Goal: Register for event/course

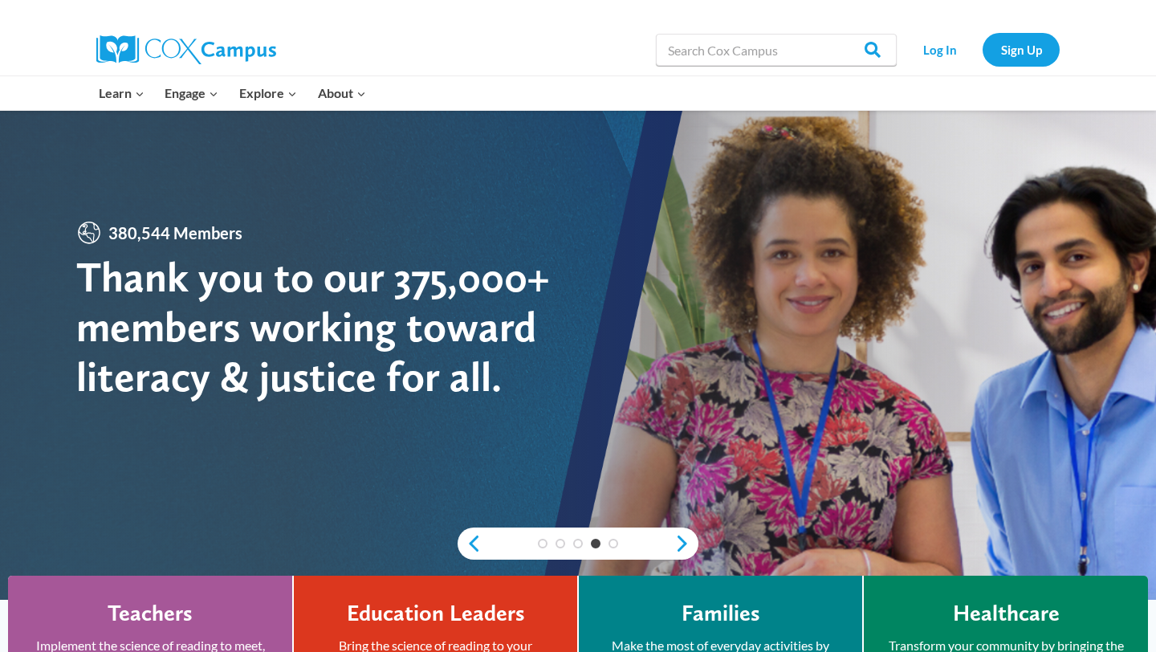
click at [310, 39] on div at bounding box center [281, 49] width 370 height 51
click at [944, 57] on link "Log In" at bounding box center [940, 49] width 70 height 33
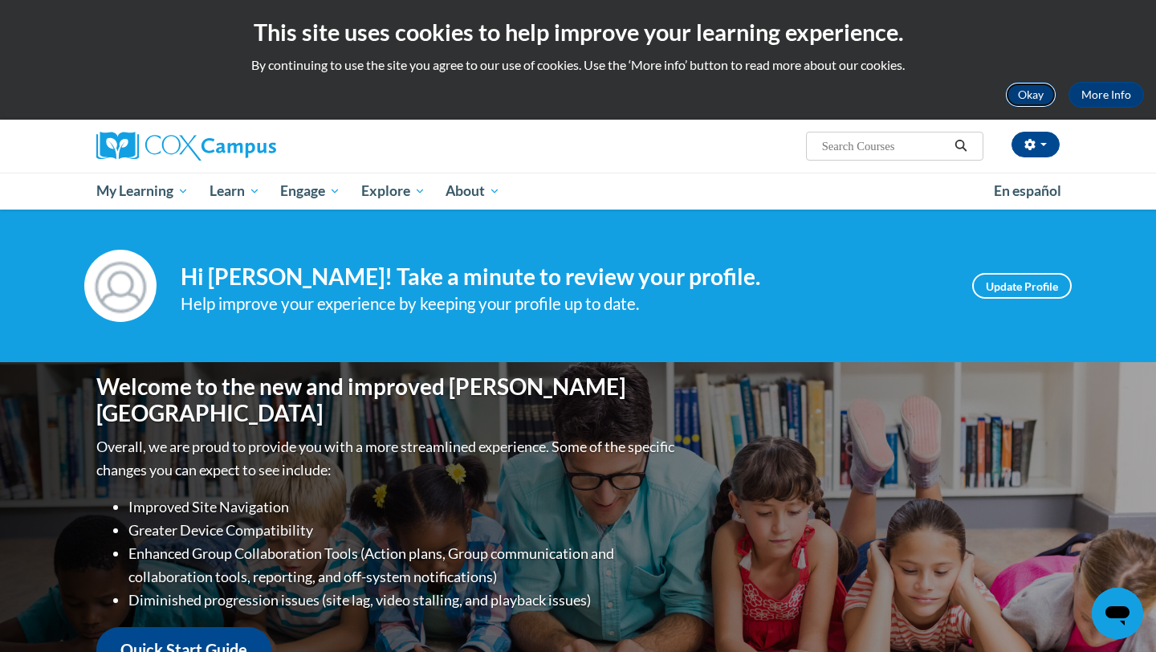
click at [1032, 96] on button "Okay" at bounding box center [1030, 95] width 51 height 26
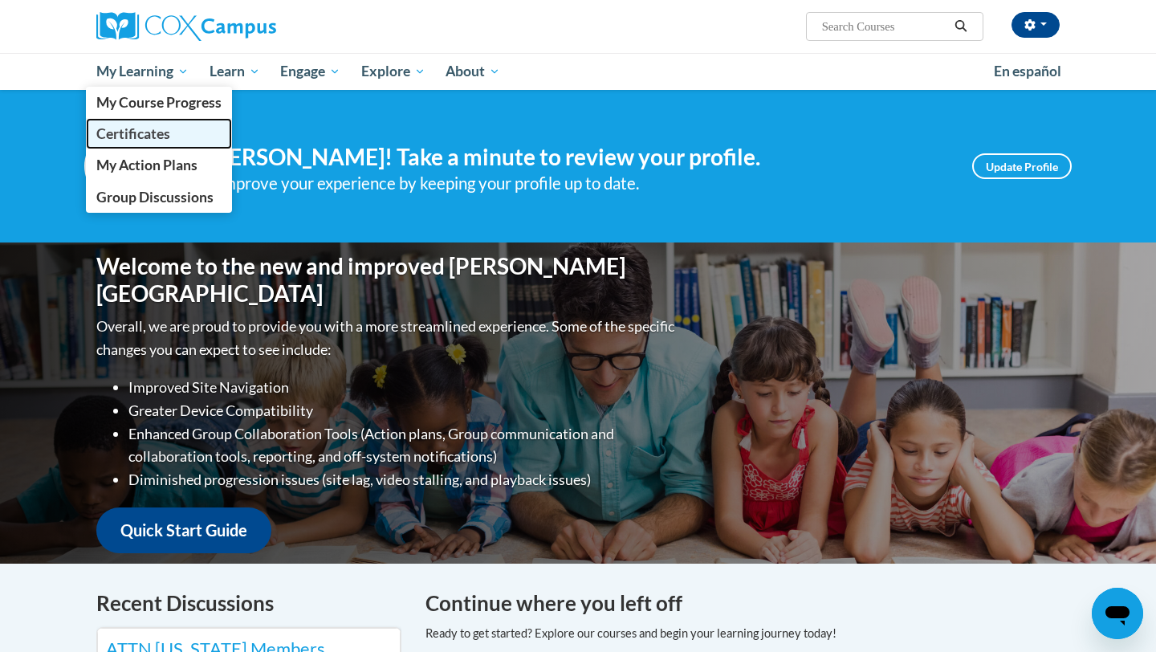
click at [140, 137] on span "Certificates" at bounding box center [133, 133] width 74 height 17
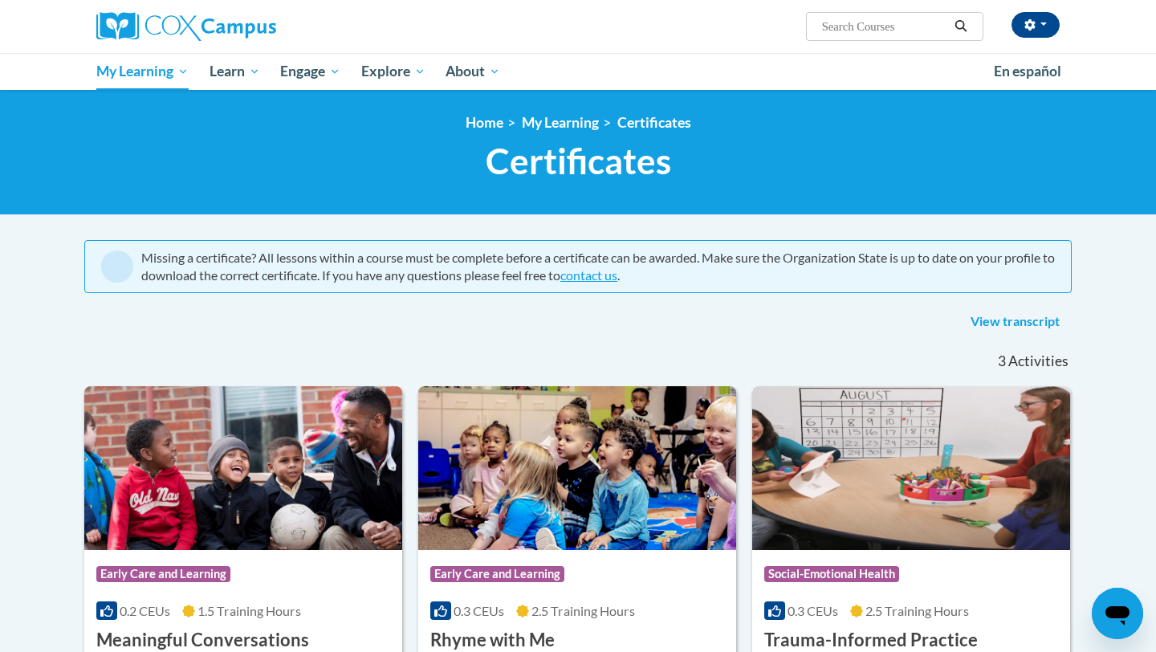
click at [845, 29] on input "Search..." at bounding box center [884, 26] width 128 height 19
type input "building world knowledge"
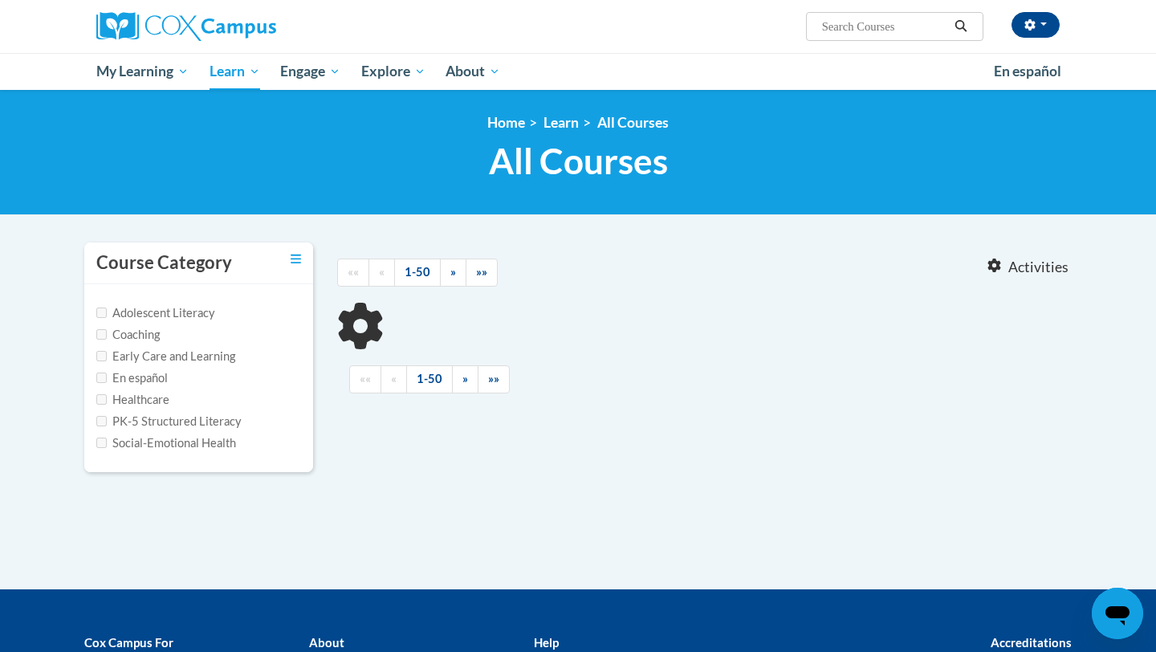
type input "building world knowledge"
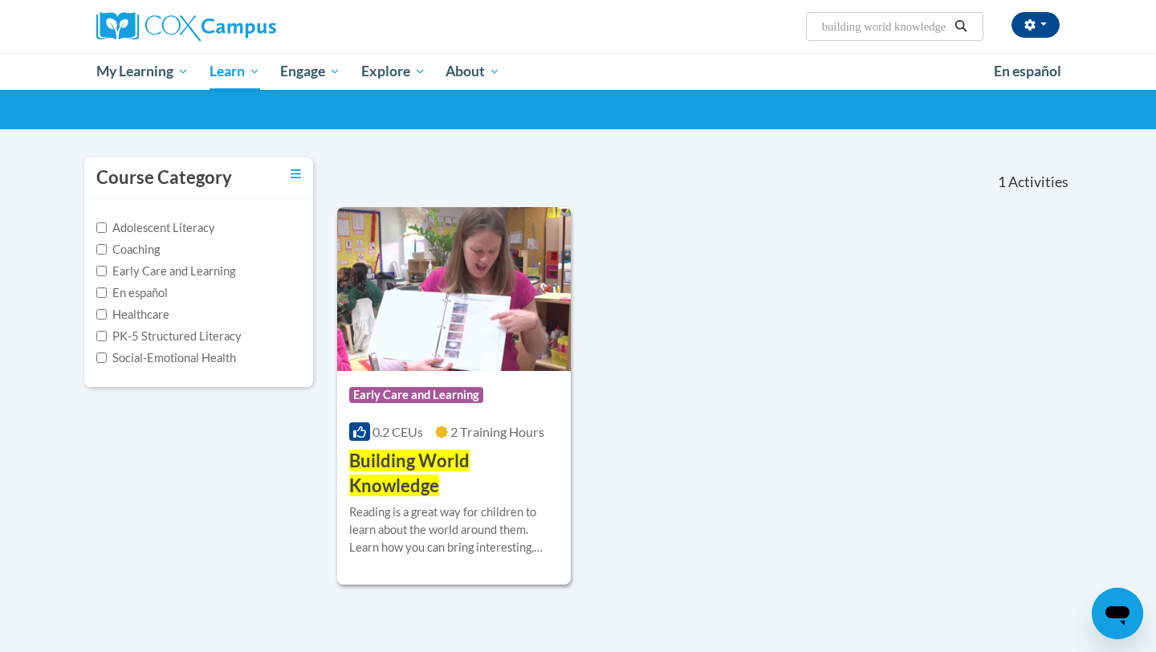
scroll to position [86, 0]
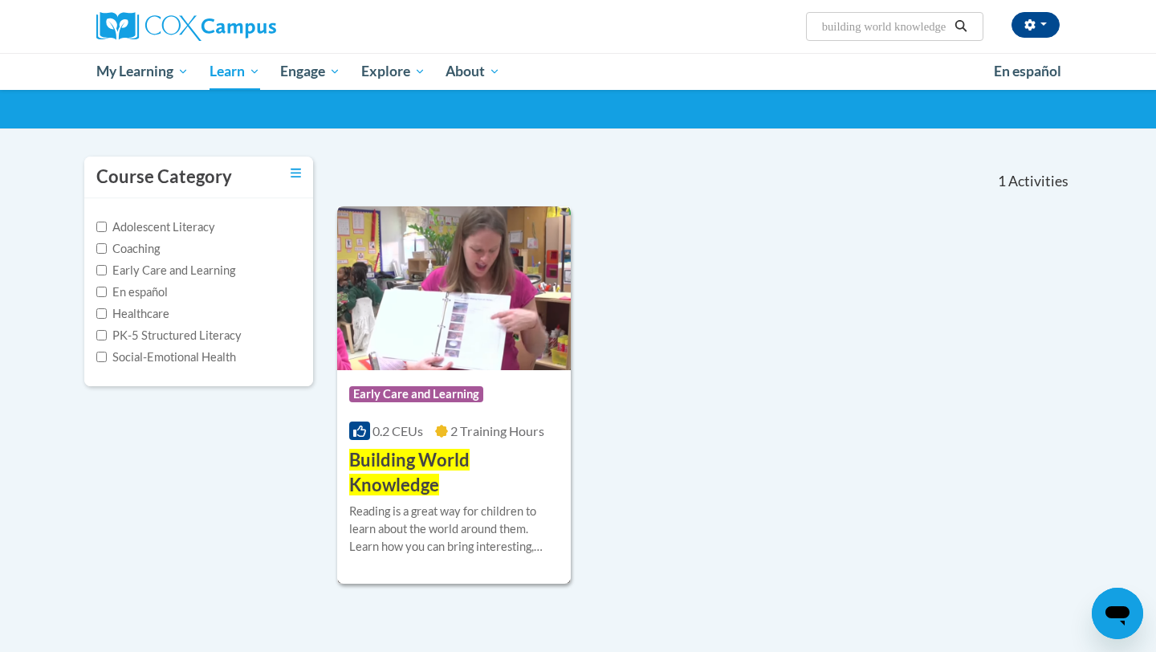
click at [397, 463] on span "Building World Knowledge" at bounding box center [409, 472] width 120 height 47
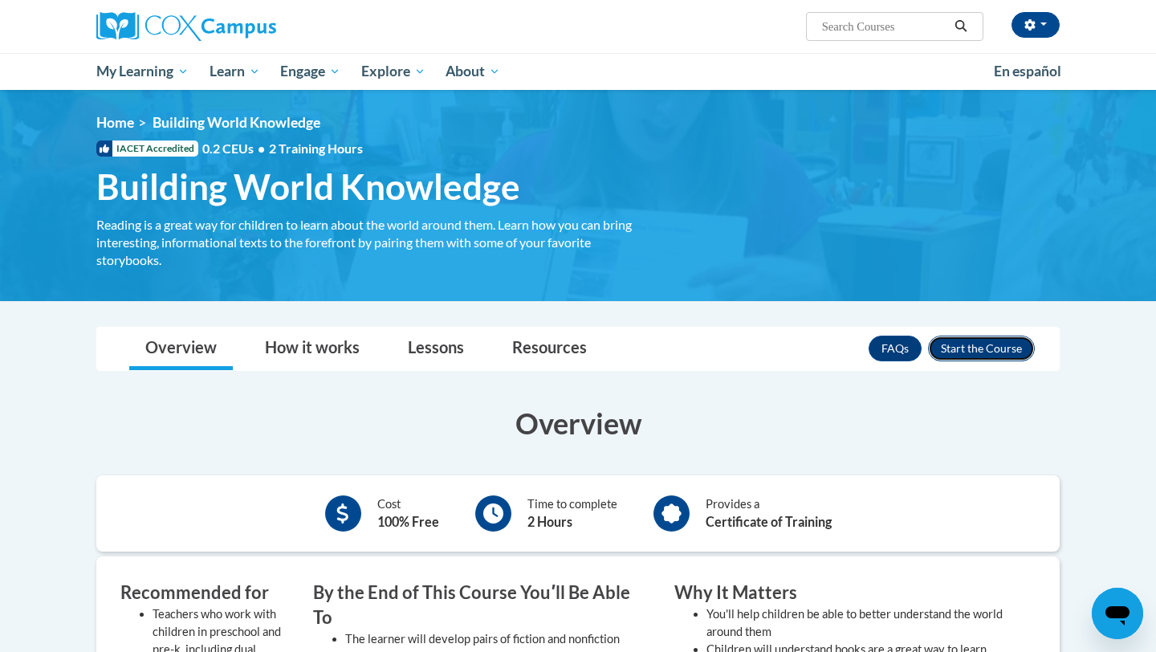
click at [957, 358] on button "Enroll" at bounding box center [981, 349] width 107 height 26
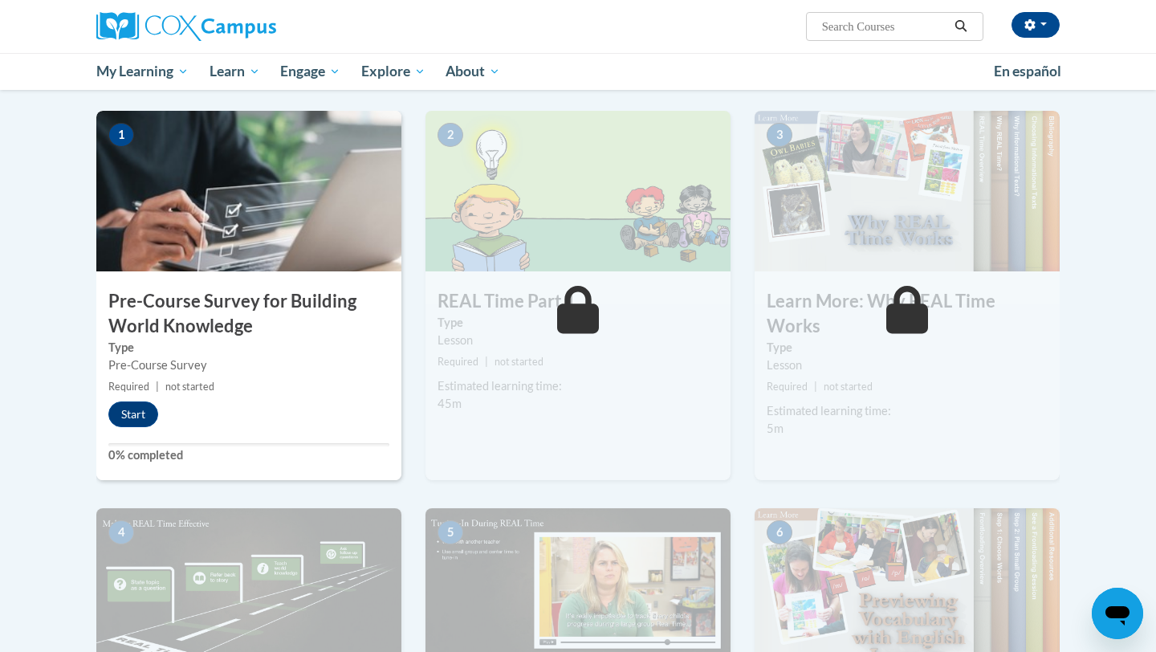
scroll to position [445, 0]
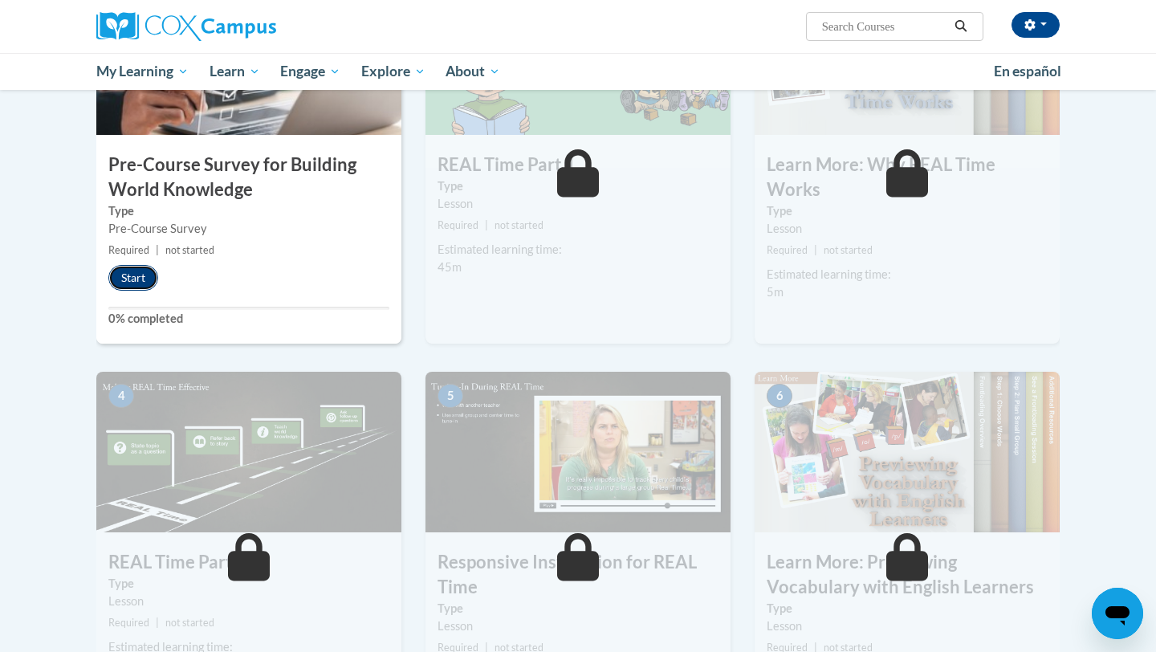
click at [128, 272] on button "Start" at bounding box center [133, 278] width 50 height 26
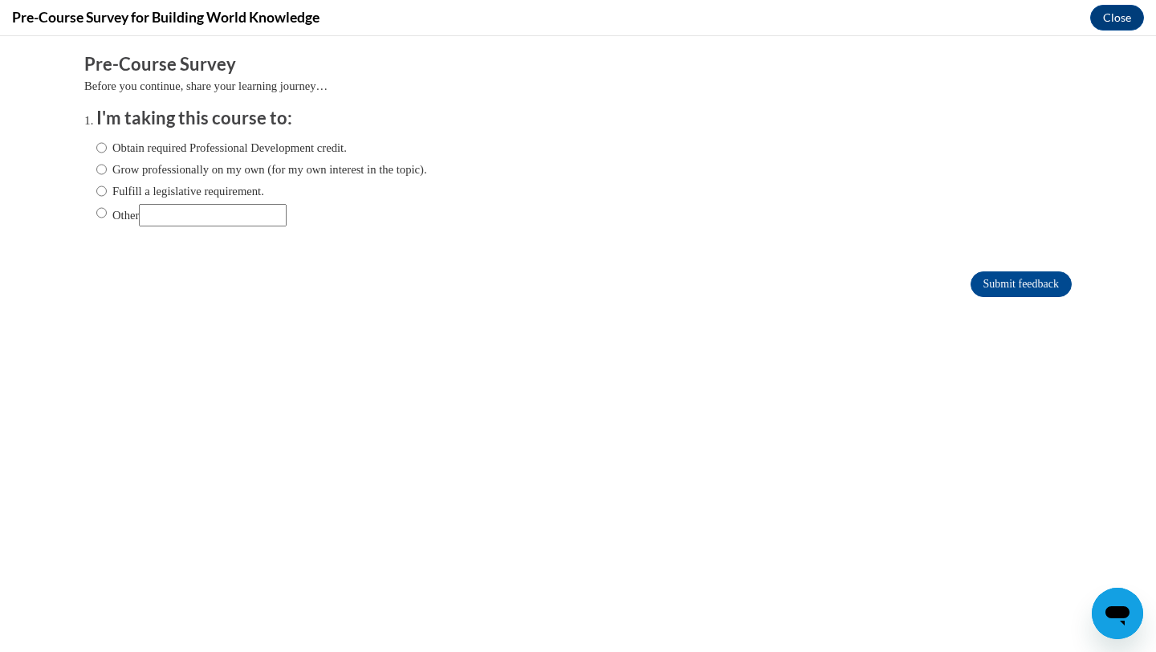
scroll to position [0, 0]
click at [102, 151] on input "Obtain required Professional Development credit." at bounding box center [101, 148] width 10 height 18
radio input "true"
click at [1001, 287] on input "Submit feedback" at bounding box center [1021, 284] width 101 height 26
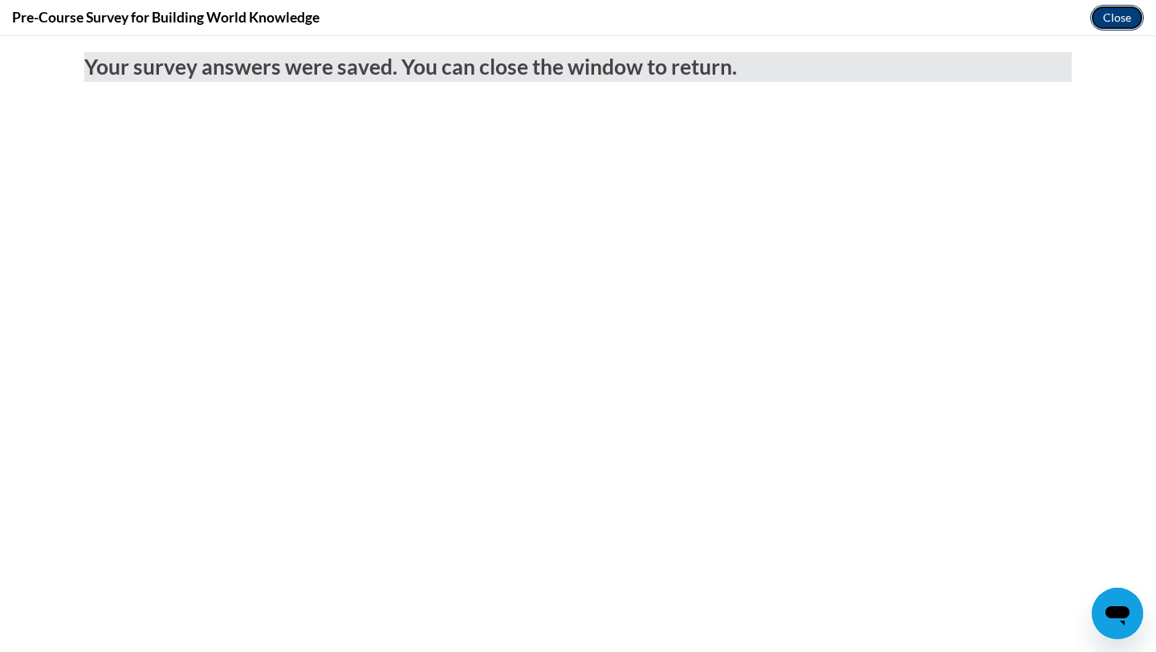
click at [1113, 26] on button "Close" at bounding box center [1117, 18] width 54 height 26
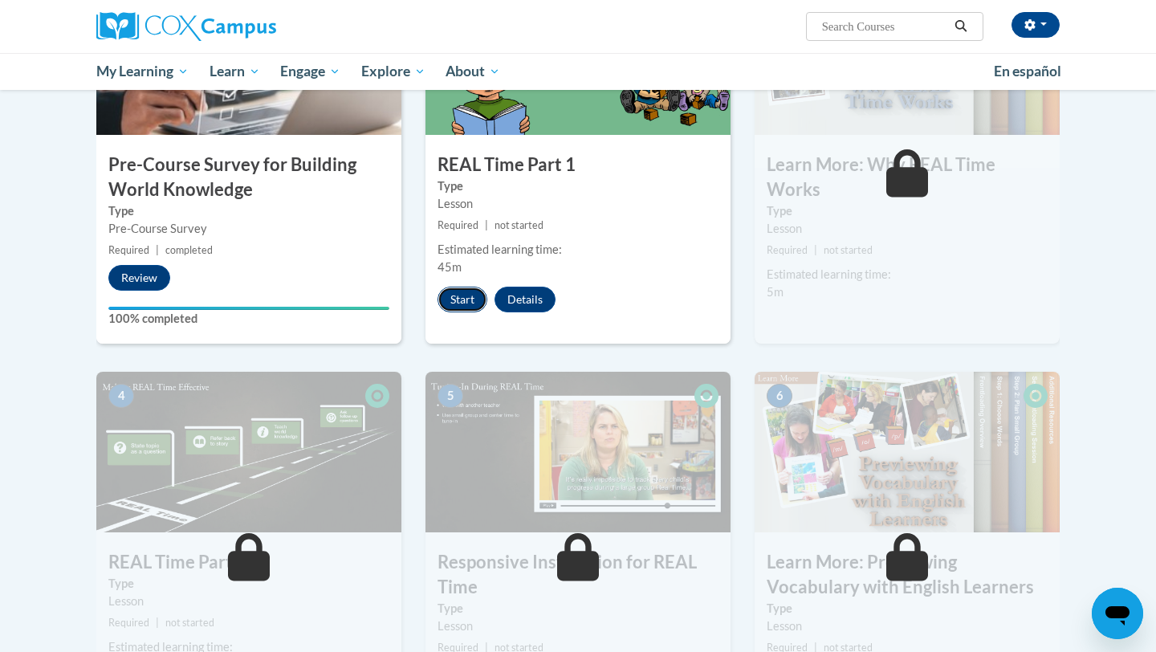
click at [454, 305] on button "Start" at bounding box center [463, 300] width 50 height 26
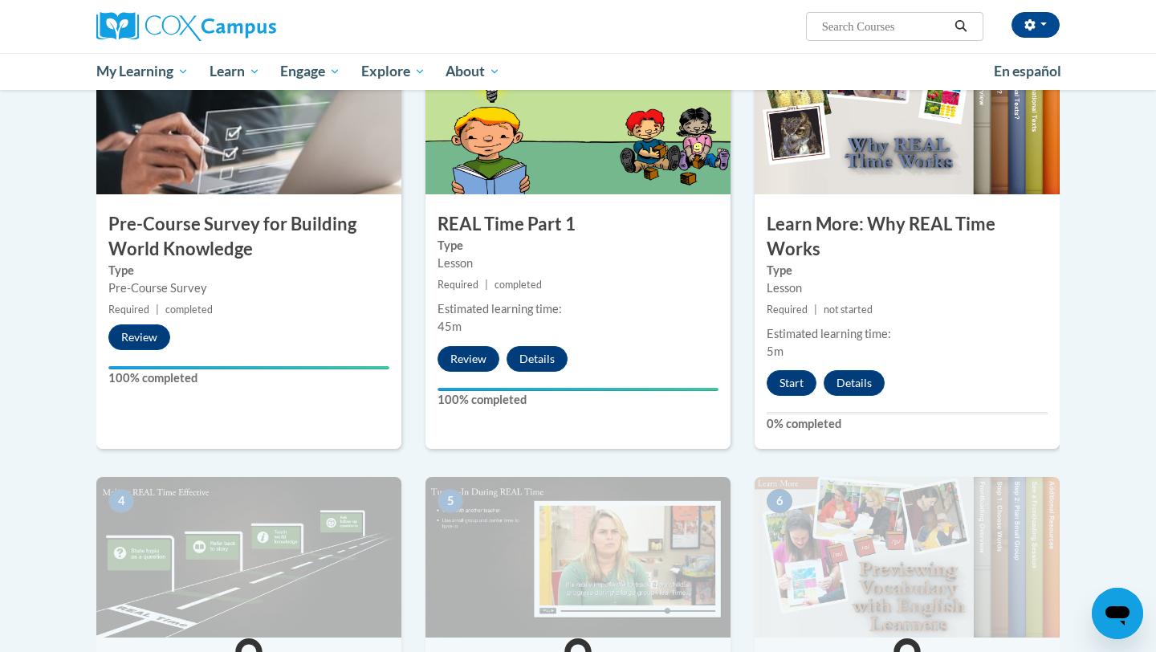
scroll to position [384, 0]
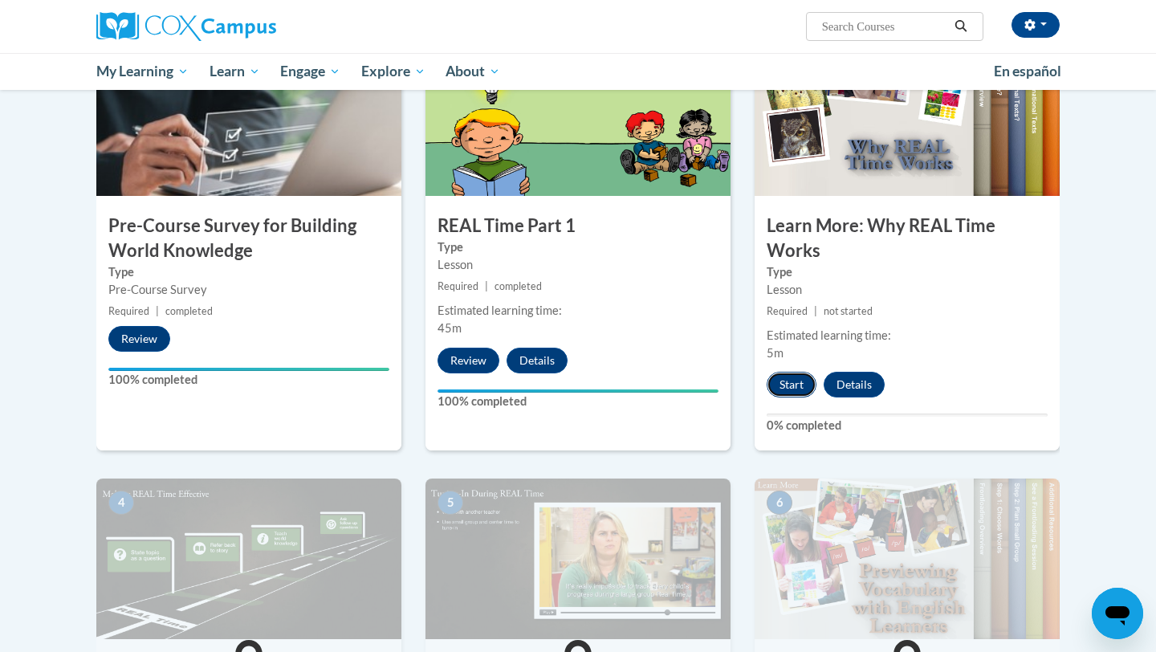
click at [792, 389] on button "Start" at bounding box center [792, 385] width 50 height 26
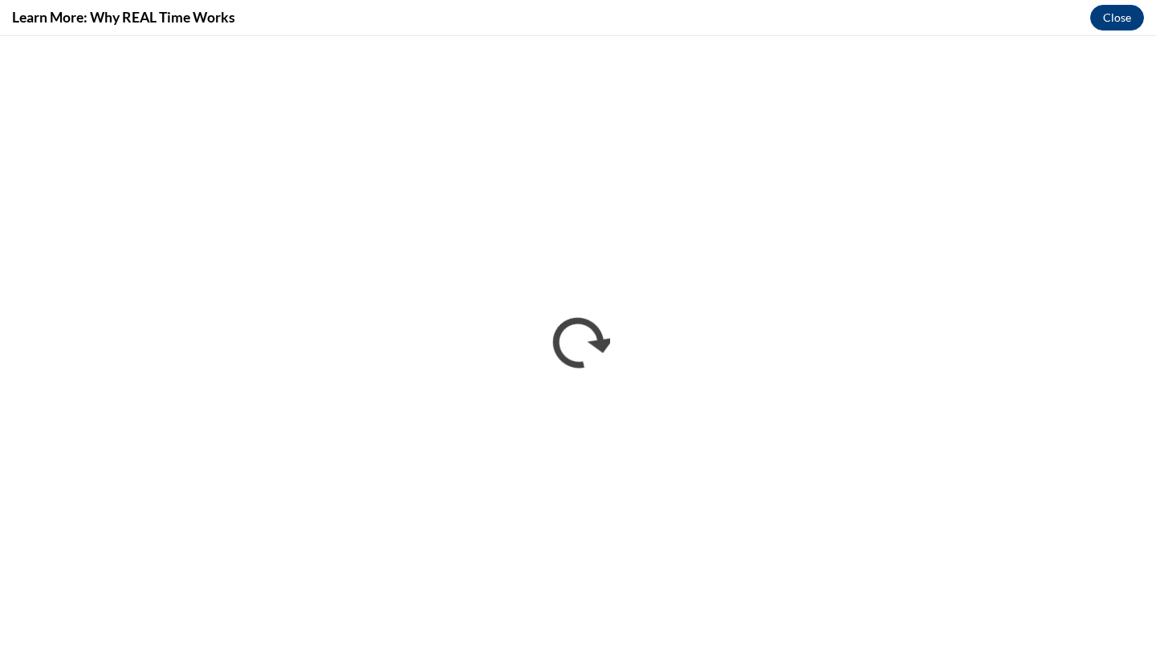
scroll to position [0, 0]
click at [1112, 24] on button "Close" at bounding box center [1117, 18] width 54 height 26
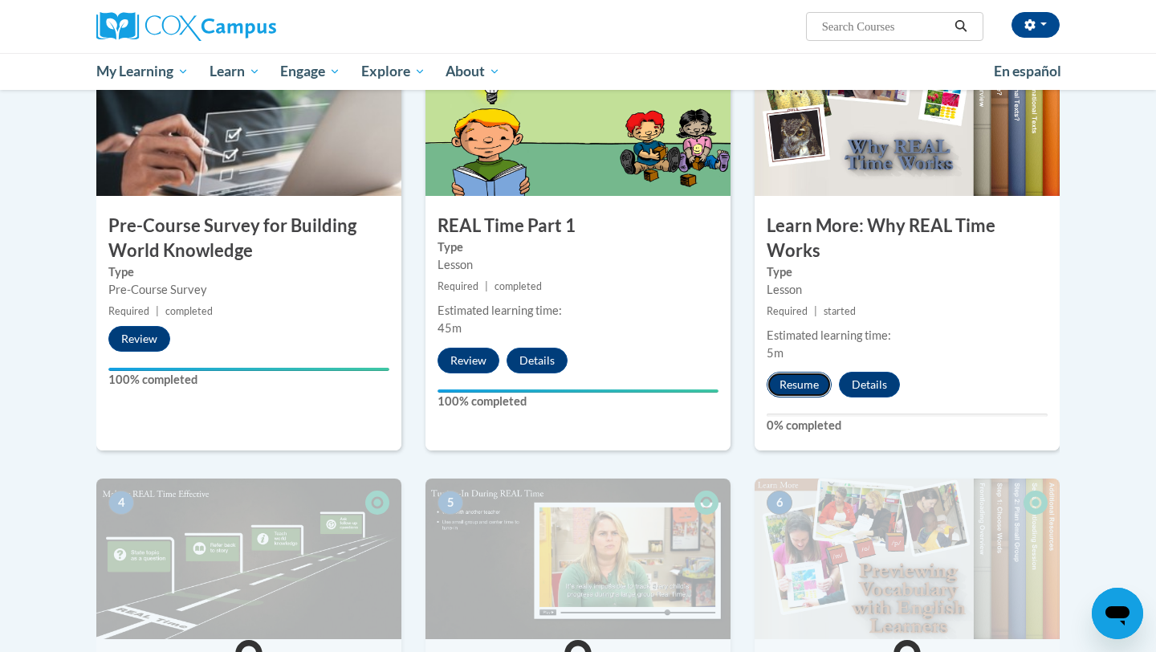
click at [793, 389] on button "Resume" at bounding box center [799, 385] width 65 height 26
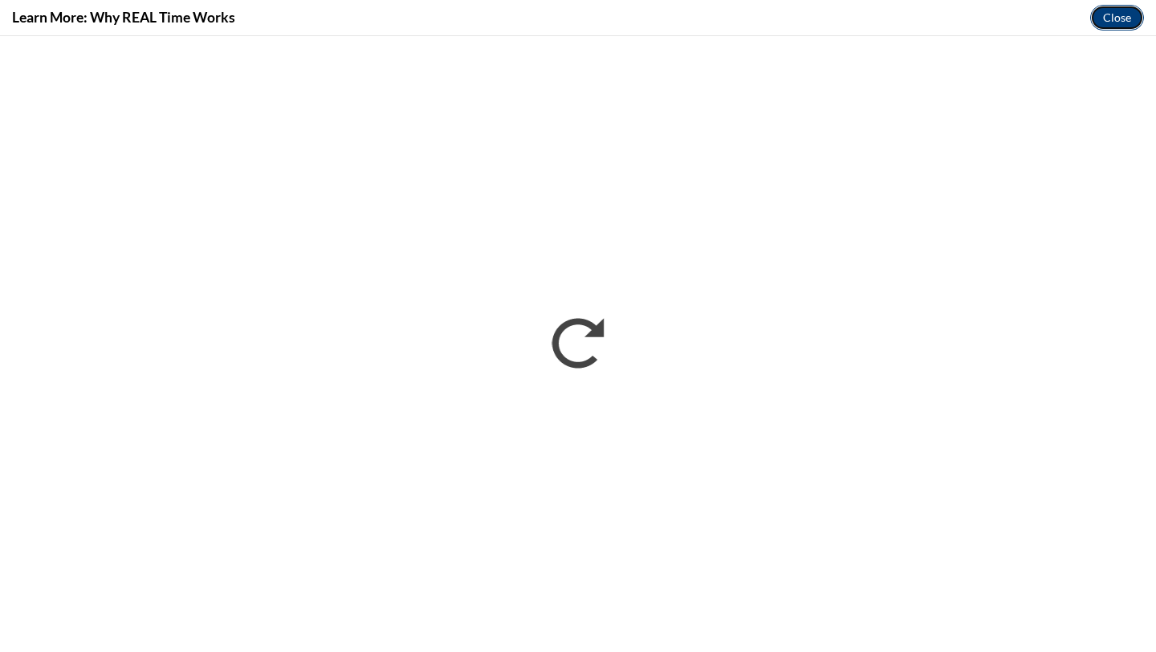
click at [1118, 14] on button "Close" at bounding box center [1117, 18] width 54 height 26
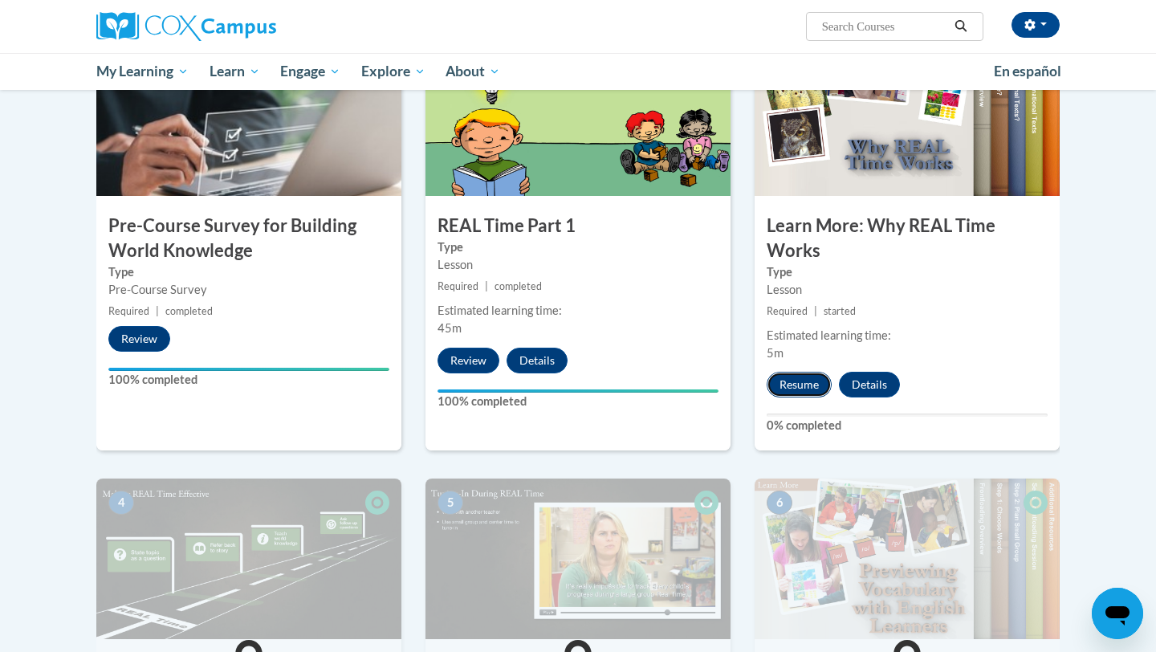
click at [795, 387] on button "Resume" at bounding box center [799, 385] width 65 height 26
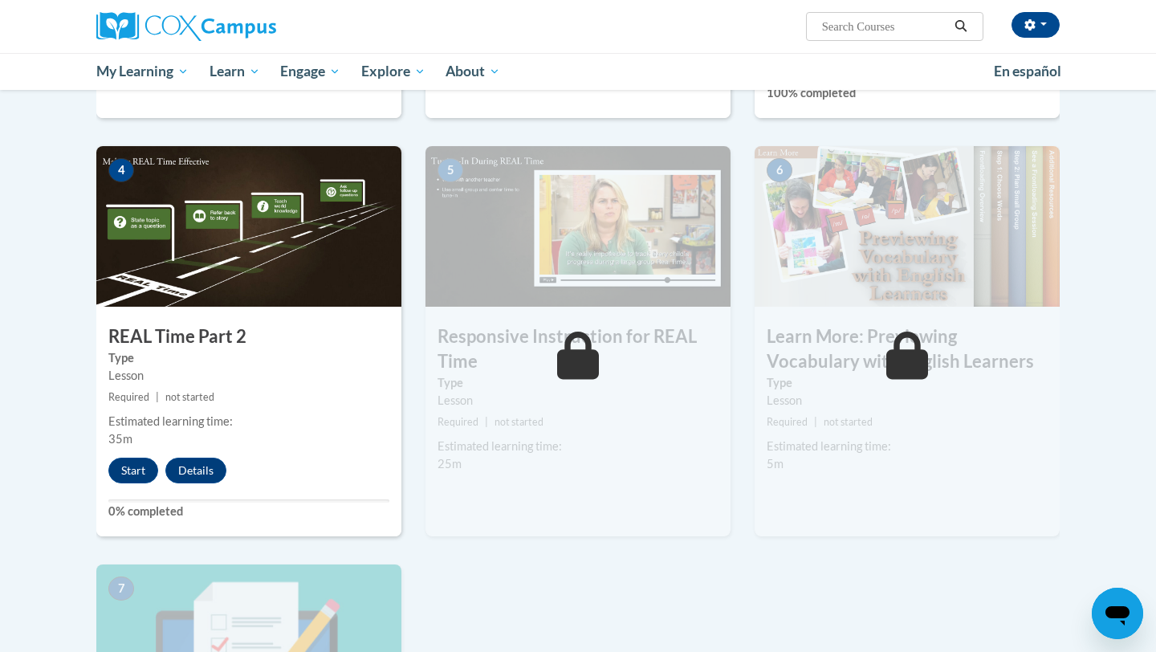
scroll to position [723, 0]
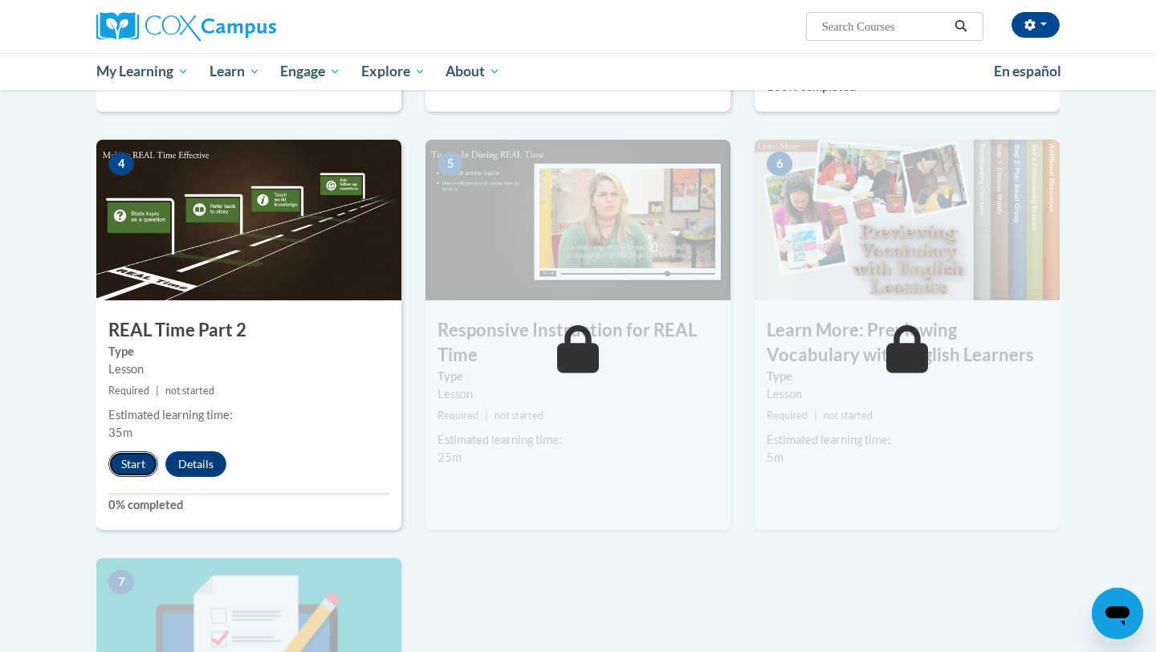
click at [135, 466] on button "Start" at bounding box center [133, 464] width 50 height 26
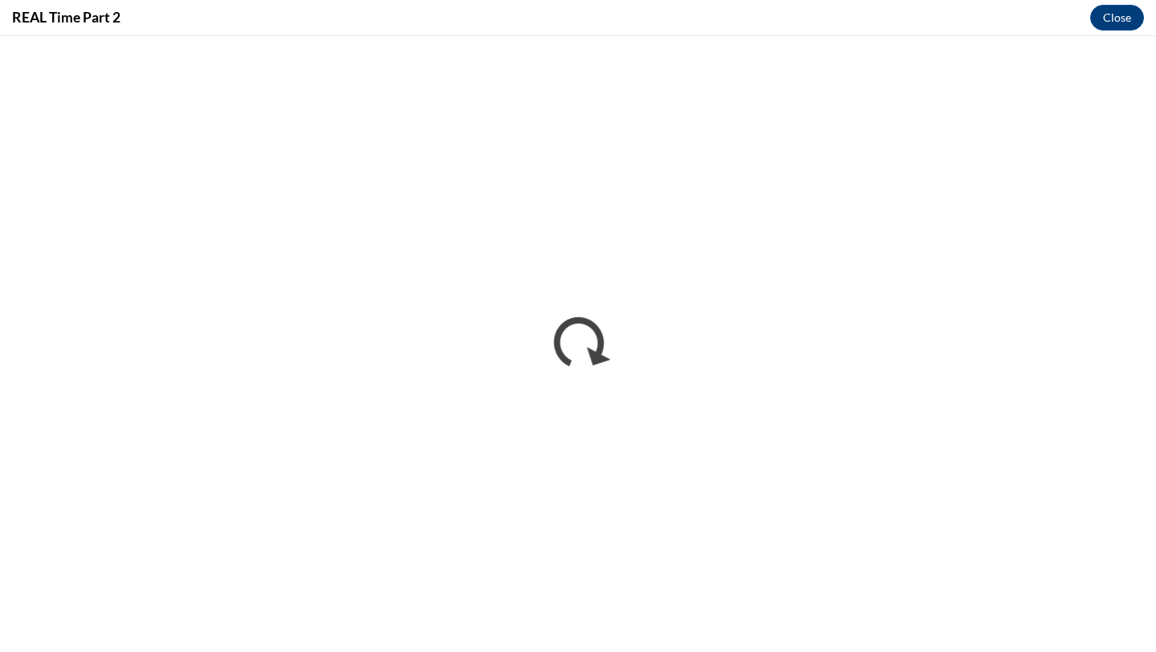
scroll to position [0, 0]
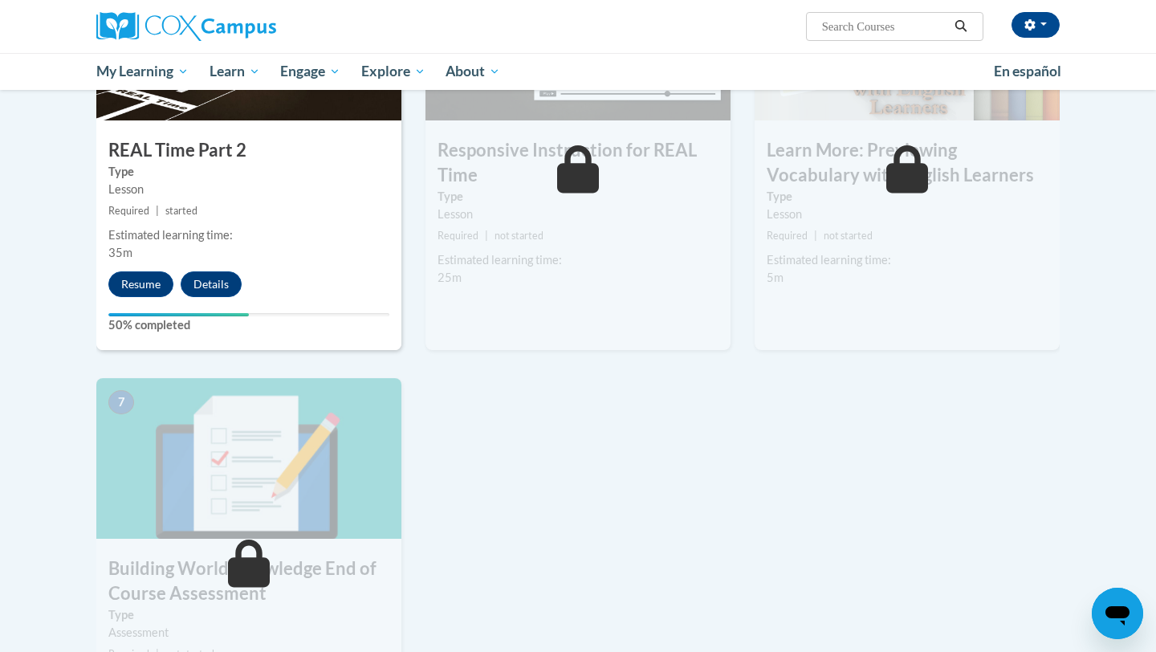
scroll to position [913, 0]
